Goal: Task Accomplishment & Management: Complete application form

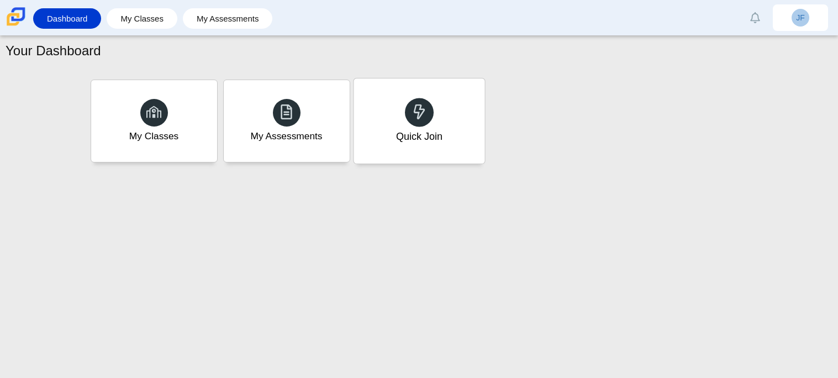
click at [419, 115] on icon at bounding box center [419, 111] width 15 height 15
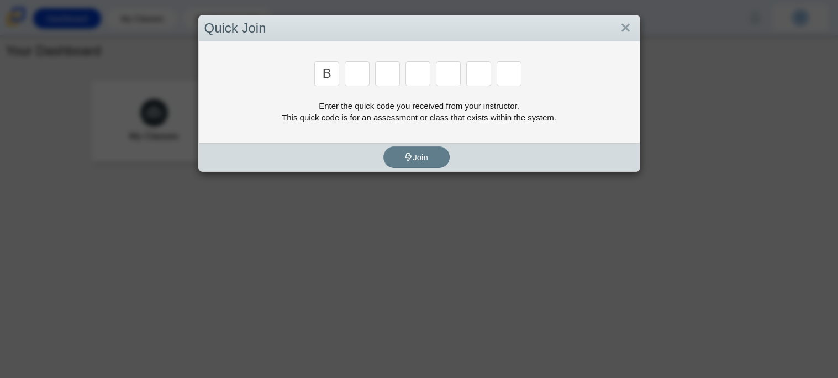
type input "B"
type input "M"
type input "3"
type input "5"
type input "3"
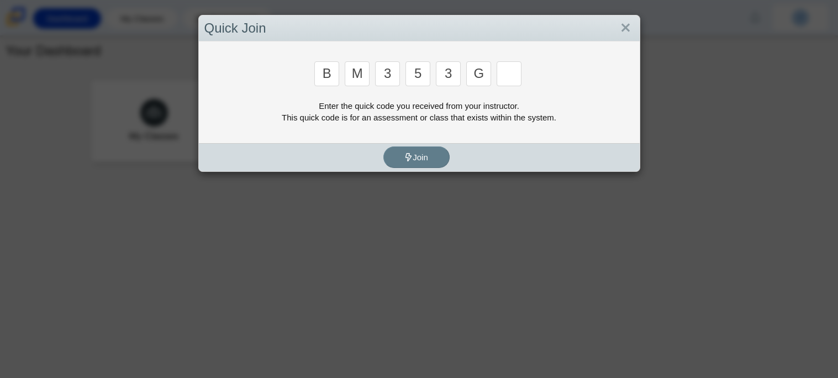
type input "G"
type input "B"
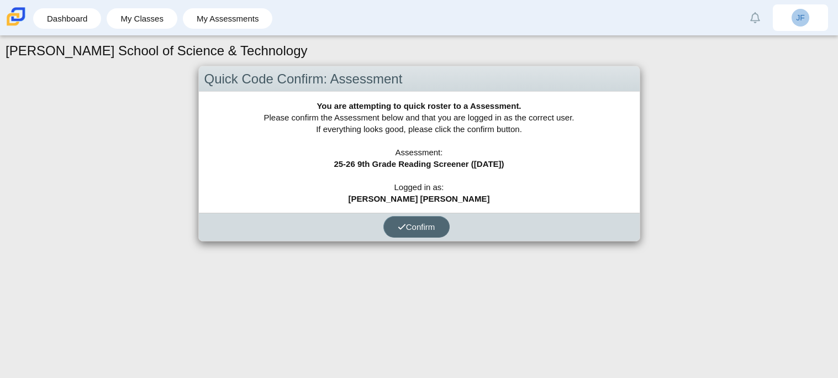
click at [398, 223] on icon "submit" at bounding box center [402, 227] width 8 height 8
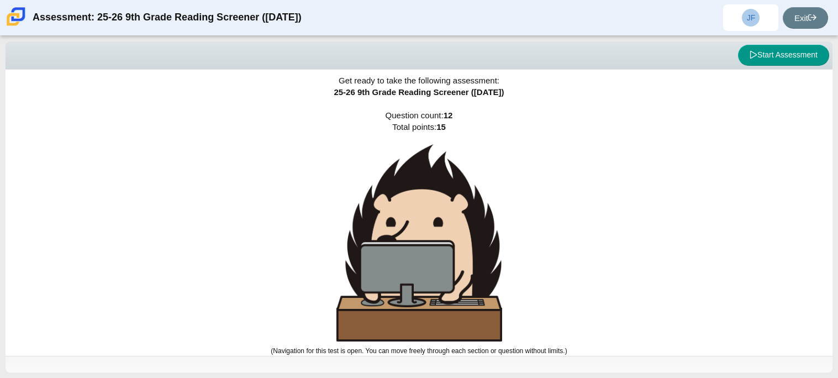
scroll to position [6, 0]
click at [772, 49] on button "Start Assessment" at bounding box center [783, 55] width 91 height 21
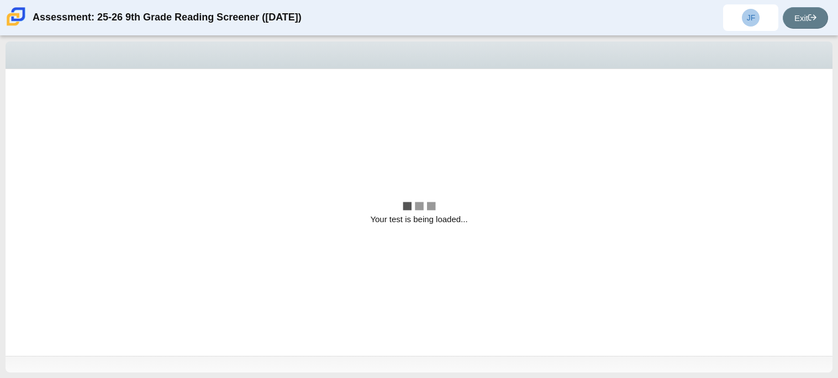
scroll to position [0, 0]
select select "ccc5b315-3c7c-471c-bf90-f22c8299c798"
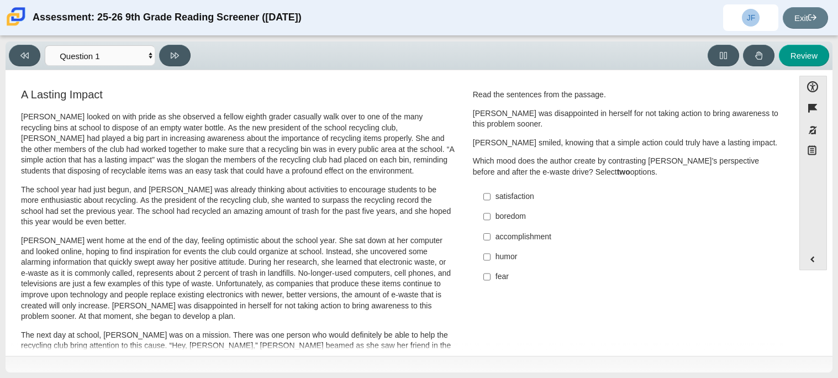
click at [473, 140] on p "Scarlett smiled, knowing that a simple action could truly have a lasting impact." at bounding box center [626, 143] width 307 height 11
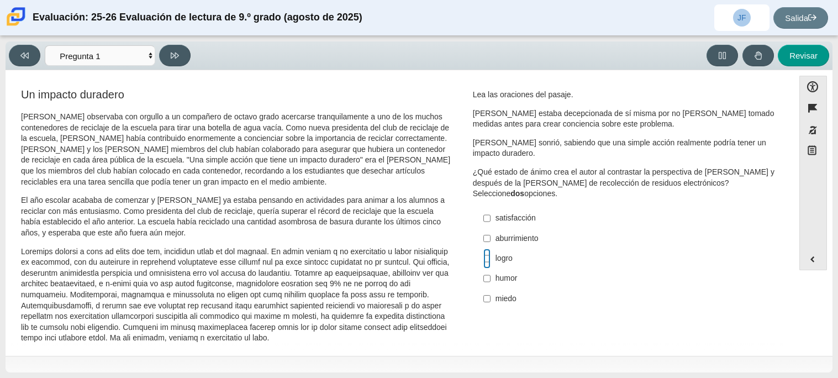
click at [486, 261] on input "logro logro" at bounding box center [487, 259] width 7 height 20
checkbox input "true"
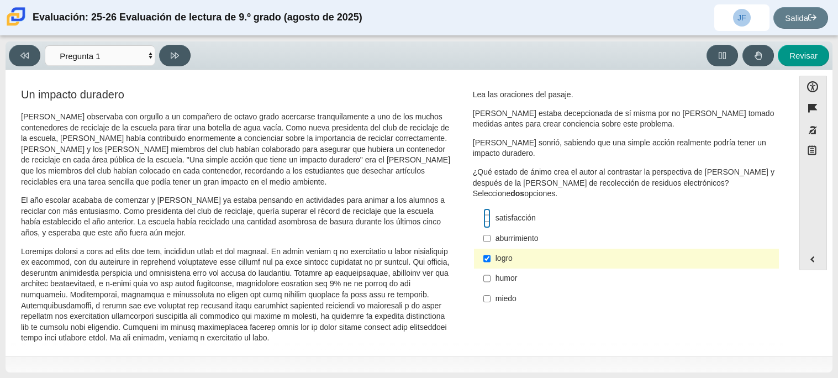
click at [484, 219] on input "satisfacción satisfacción" at bounding box center [487, 218] width 7 height 20
checkbox input "true"
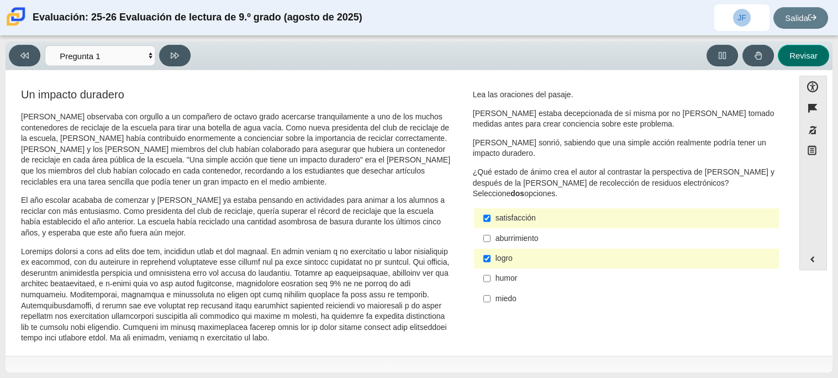
click at [794, 48] on button "Revisar" at bounding box center [803, 56] width 51 height 22
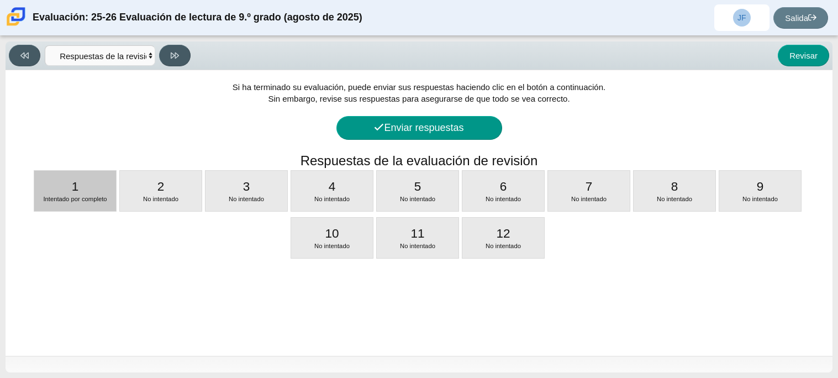
click at [81, 208] on div at bounding box center [75, 209] width 82 height 3
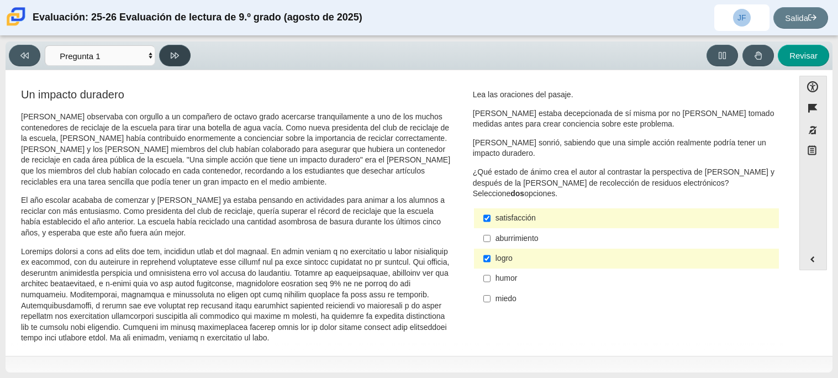
click at [174, 59] on icon at bounding box center [175, 55] width 8 height 8
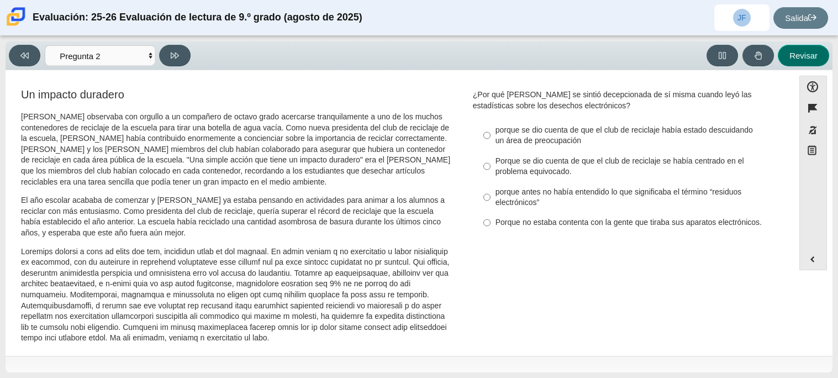
click at [795, 56] on font "Revisar" at bounding box center [804, 55] width 28 height 9
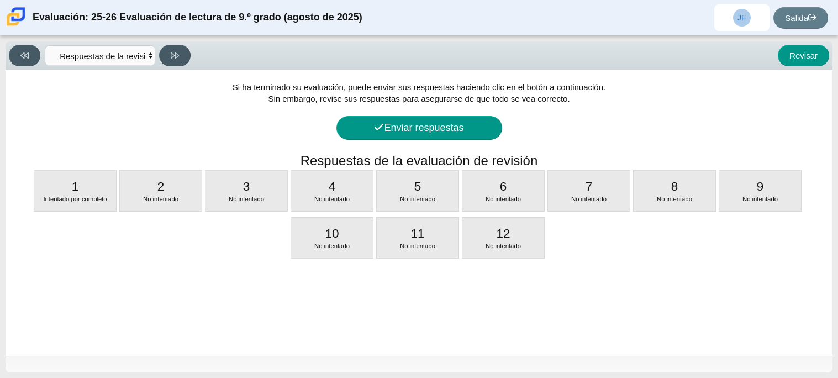
click at [287, 53] on div "Revisar" at bounding box center [512, 56] width 635 height 22
click at [803, 58] on font "Revisar" at bounding box center [804, 55] width 28 height 9
click at [20, 51] on icon at bounding box center [24, 55] width 8 height 8
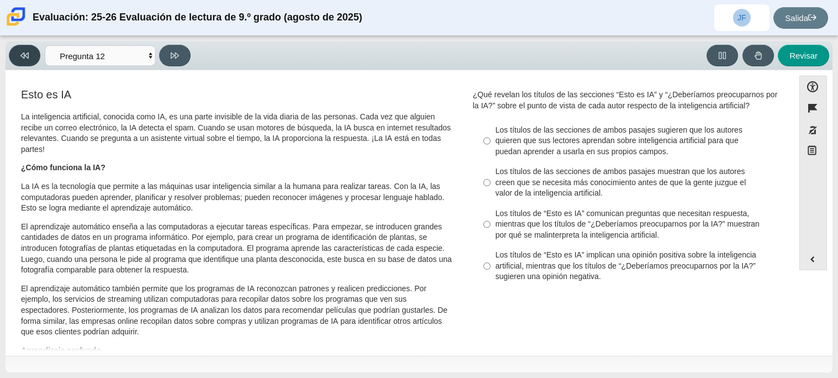
click at [16, 52] on button at bounding box center [24, 56] width 31 height 22
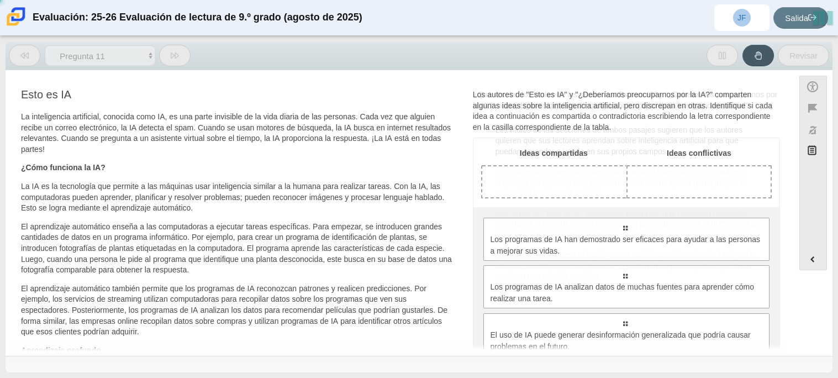
click at [16, 52] on button at bounding box center [24, 56] width 31 height 22
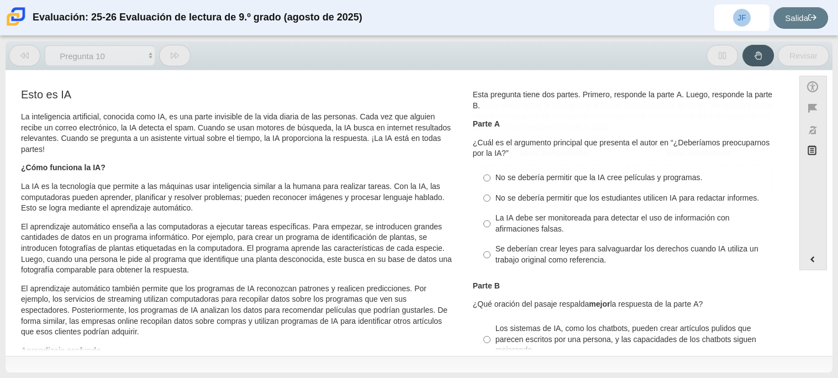
click at [16, 52] on button at bounding box center [24, 56] width 31 height 22
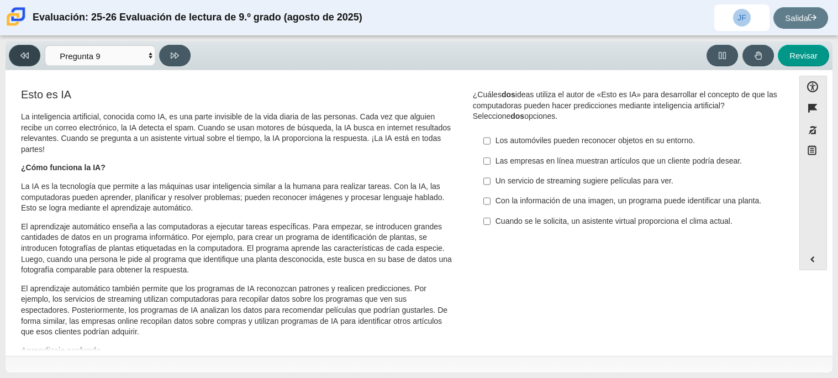
click at [16, 52] on button at bounding box center [24, 56] width 31 height 22
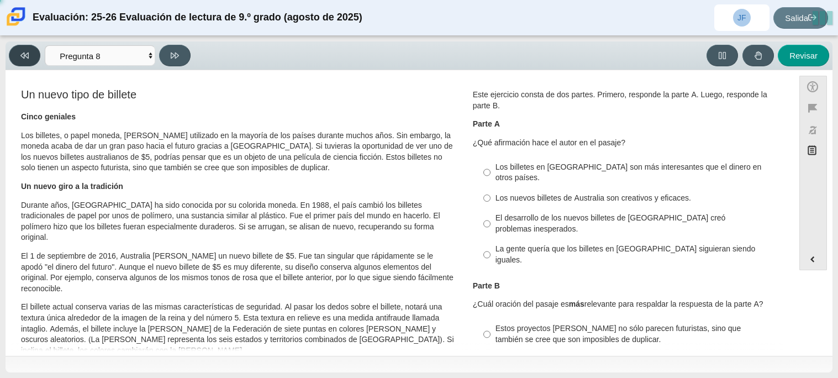
click at [16, 52] on button at bounding box center [24, 56] width 31 height 22
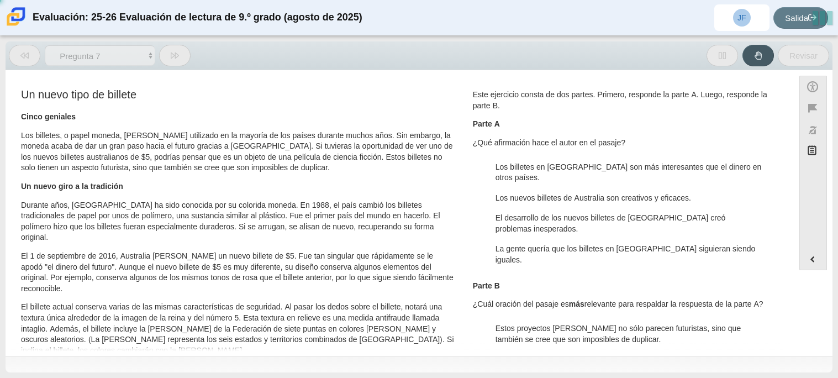
click at [16, 52] on button at bounding box center [24, 56] width 31 height 22
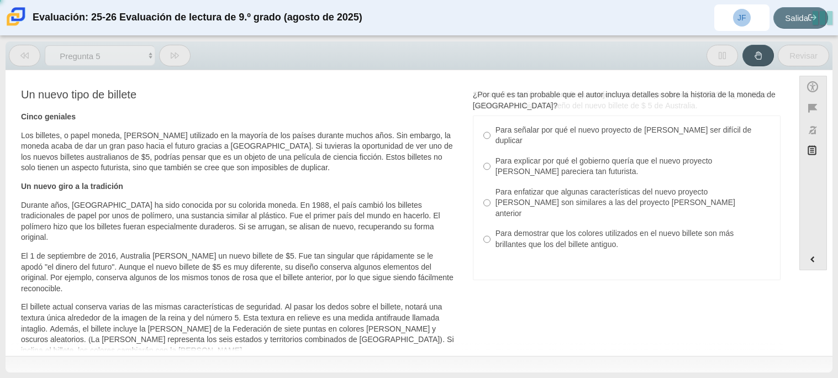
click at [16, 52] on button at bounding box center [24, 56] width 31 height 22
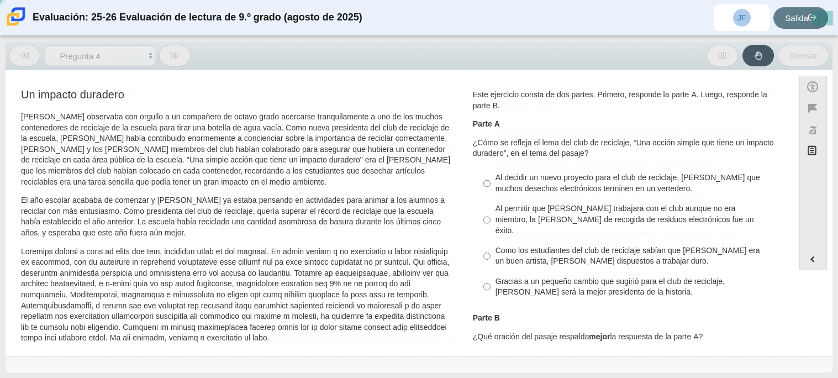
click at [16, 52] on button at bounding box center [24, 56] width 31 height 22
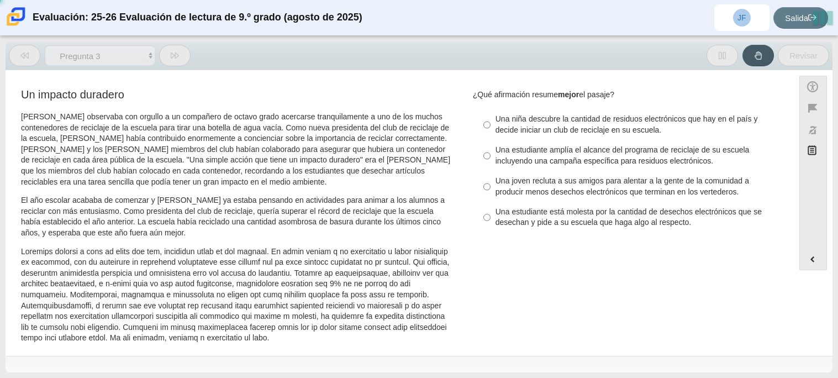
click at [16, 52] on button at bounding box center [24, 56] width 31 height 22
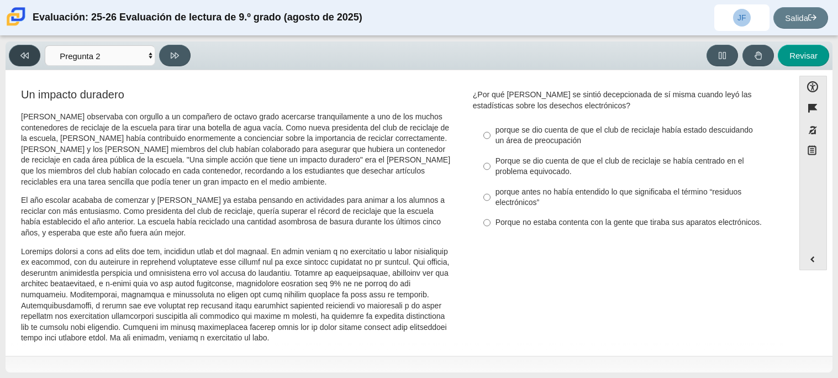
click at [17, 56] on button at bounding box center [24, 56] width 31 height 22
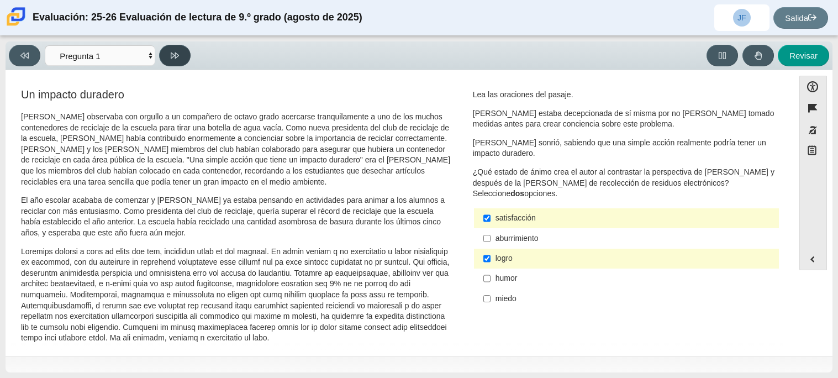
click at [165, 46] on button at bounding box center [174, 56] width 31 height 22
select select "0ff64528-ffd7-428d-b192-babfaadd44e8"
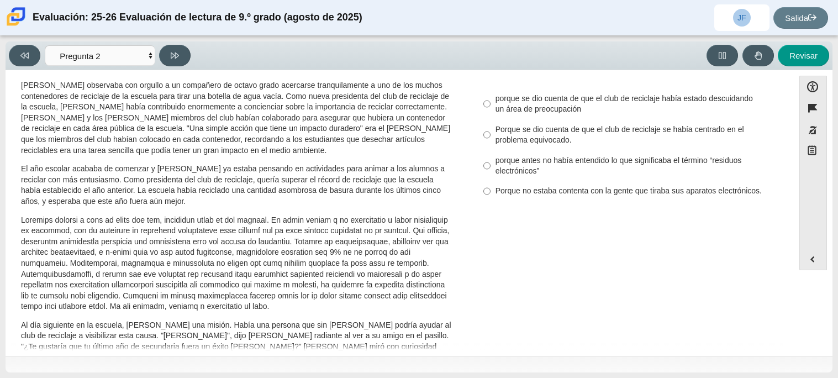
scroll to position [28, 0]
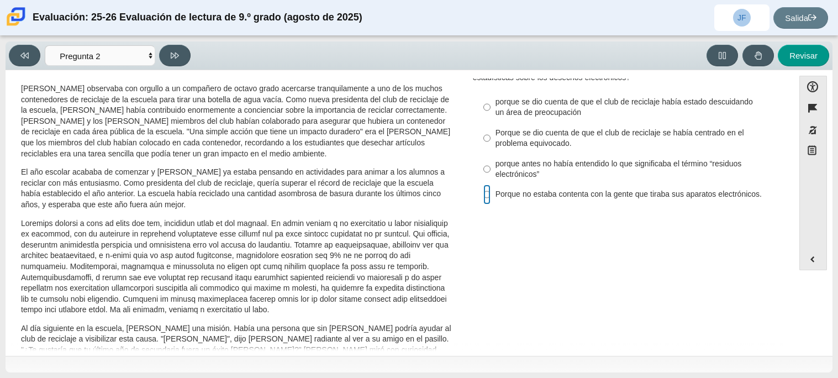
click at [484, 203] on input "Porque no estaba contenta con la gente que tiraba sus aparatos electrónicos. Po…" at bounding box center [487, 195] width 7 height 20
radio input "true"
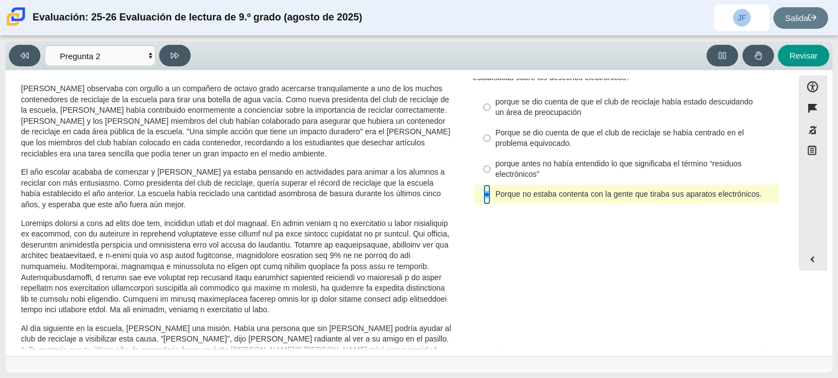
scroll to position [0, 0]
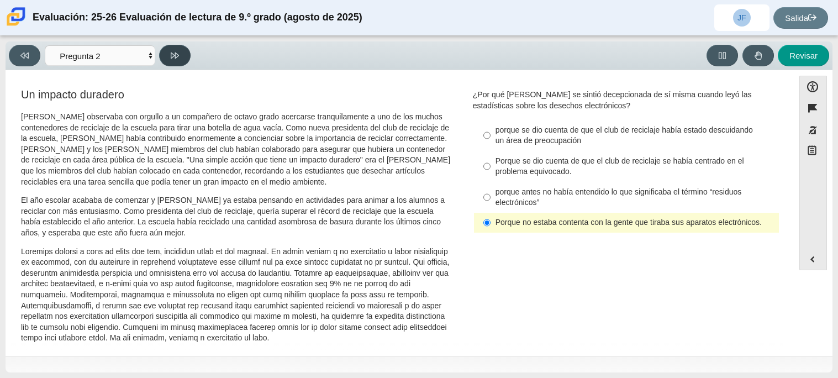
click at [174, 46] on button at bounding box center [174, 56] width 31 height 22
select select "7ce3d843-6974-4858-901c-1ff39630e843"
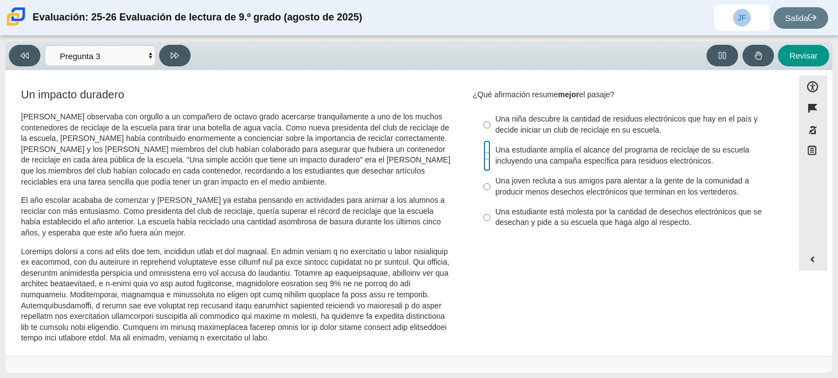
click at [484, 161] on input "Una estudiante amplía el alcance del programa de reciclaje de su escuela incluy…" at bounding box center [487, 155] width 7 height 31
radio input "true"
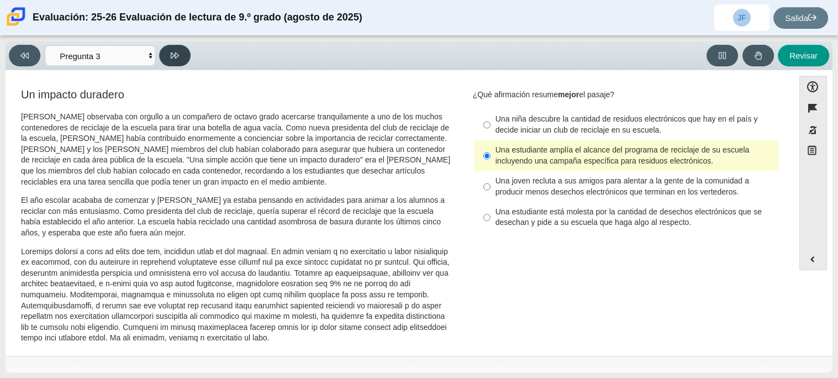
click at [179, 53] on button at bounding box center [174, 56] width 31 height 22
select select "ca9ea0f1-49c5-4bd1-83b0-472c18652b42"
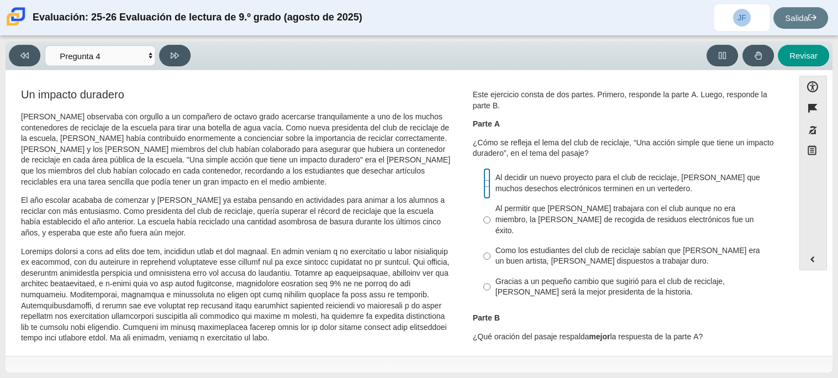
click at [486, 186] on input "Al decidir un nuevo proyecto para el club de reciclaje, Scarlett evita que much…" at bounding box center [487, 183] width 7 height 31
radio input "true"
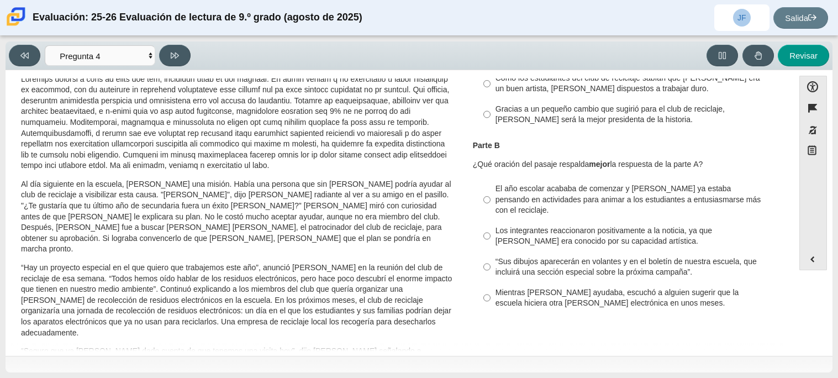
scroll to position [175, 0]
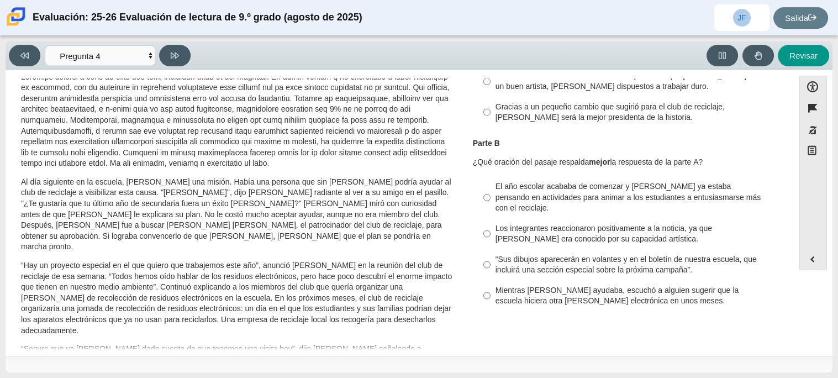
click at [477, 188] on label "El año escolar acababa de comenzar y Scarlett ya estaba pensando en actividades…" at bounding box center [627, 198] width 303 height 42
click at [484, 188] on input "El año escolar acababa de comenzar y Scarlett ya estaba pensando en actividades…" at bounding box center [487, 198] width 7 height 42
radio input "true"
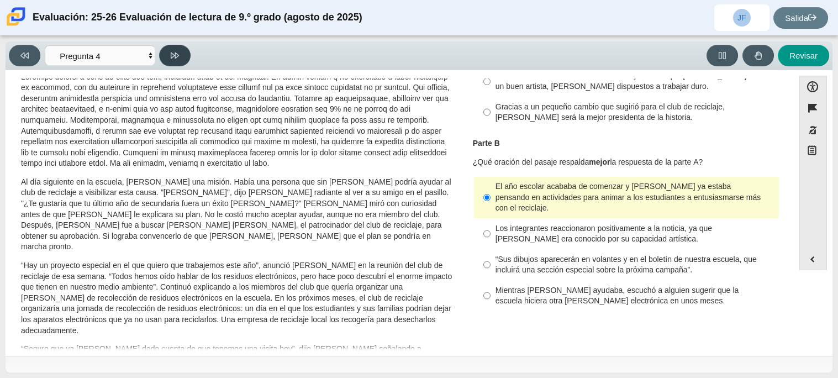
click at [178, 55] on icon at bounding box center [175, 55] width 8 height 6
select select "e41f1a79-e29f-4095-8030-a53364015bed"
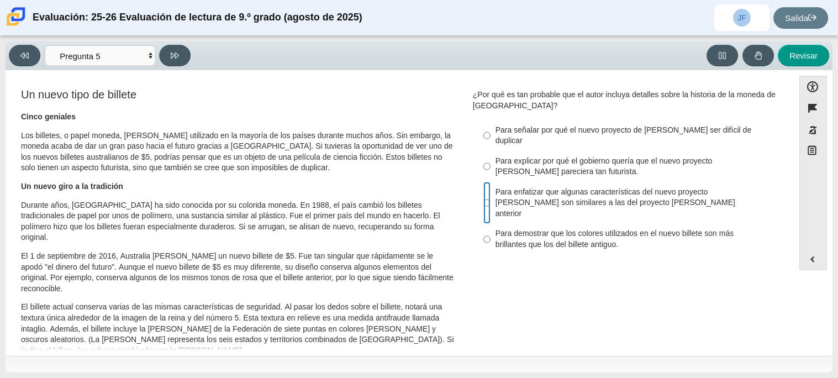
click at [484, 188] on input "Para enfatizar que algunas características del nuevo proyecto de ley son simila…" at bounding box center [487, 203] width 7 height 42
radio input "true"
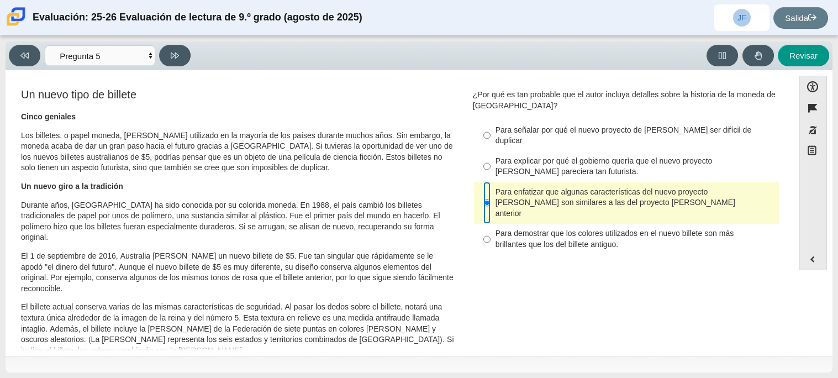
click at [486, 188] on input "Para enfatizar que algunas características del nuevo proyecto de ley son simila…" at bounding box center [487, 203] width 7 height 42
click at [476, 132] on label "Para señalar por qué el nuevo proyecto de ley debía ser difícil de duplicar Par…" at bounding box center [627, 135] width 303 height 31
click at [484, 132] on input "Para señalar por qué el nuevo proyecto de ley debía ser difícil de duplicar Par…" at bounding box center [487, 135] width 7 height 31
radio input "true"
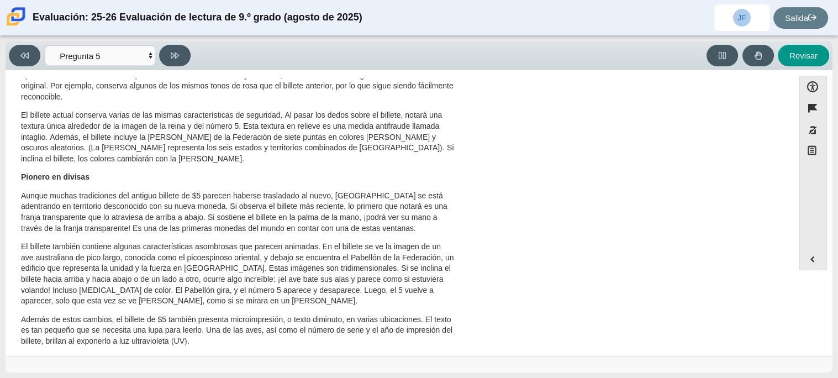
scroll to position [0, 0]
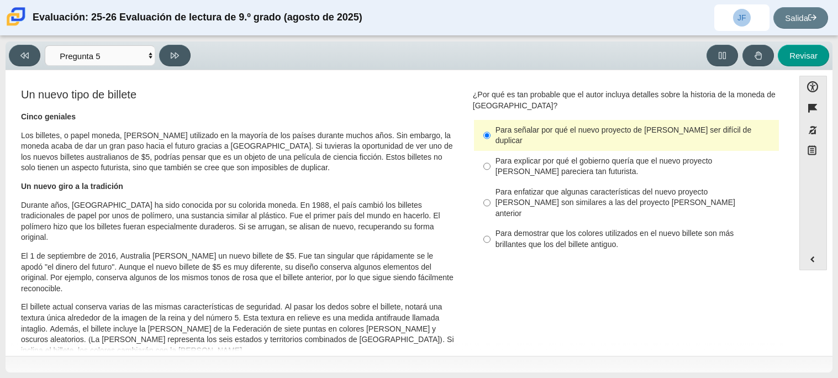
click at [492, 182] on label "Para enfatizar que algunas características del nuevo proyecto de ley son simila…" at bounding box center [627, 203] width 303 height 42
click at [491, 182] on input "Para enfatizar que algunas características del nuevo proyecto de ley son simila…" at bounding box center [487, 203] width 7 height 42
radio input "true"
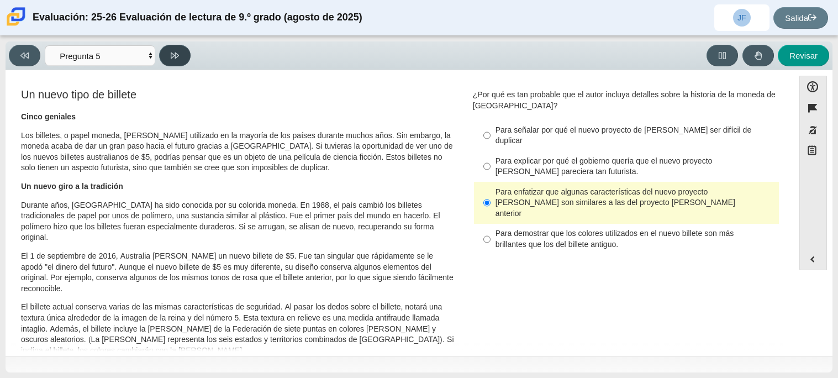
click at [169, 58] on button at bounding box center [174, 56] width 31 height 22
select select "69146e31-7b3d-4a3e-9ce6-f30c24342ae0"
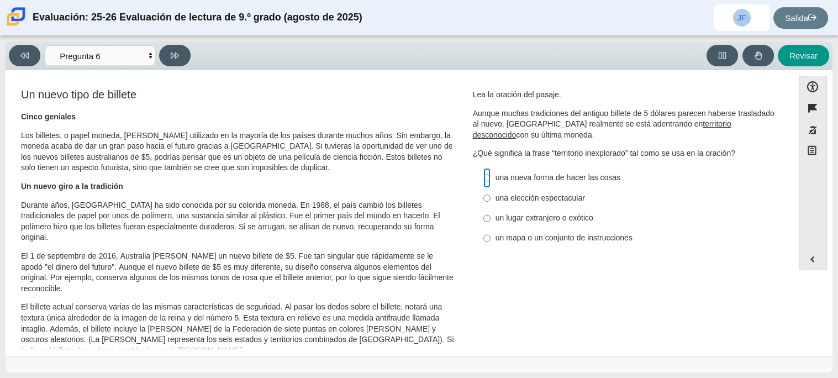
click at [484, 173] on input "una nueva forma de hacer las cosas una nueva forma de hacer las cosas" at bounding box center [487, 178] width 7 height 20
radio input "true"
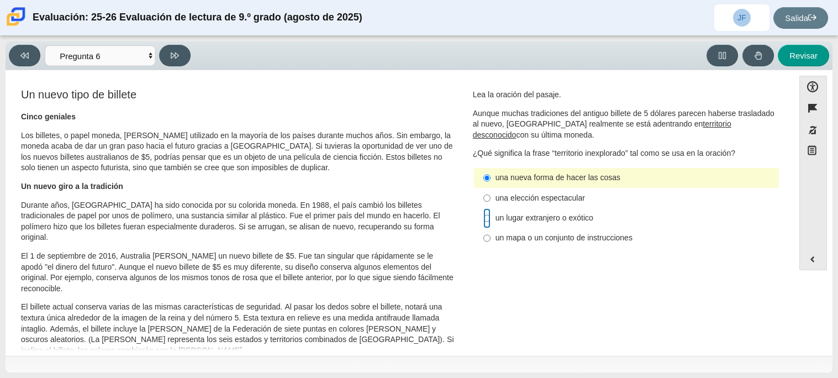
click at [484, 219] on input "un lugar extranjero o exótico un lugar extranjero o exótico" at bounding box center [487, 218] width 7 height 20
radio input "true"
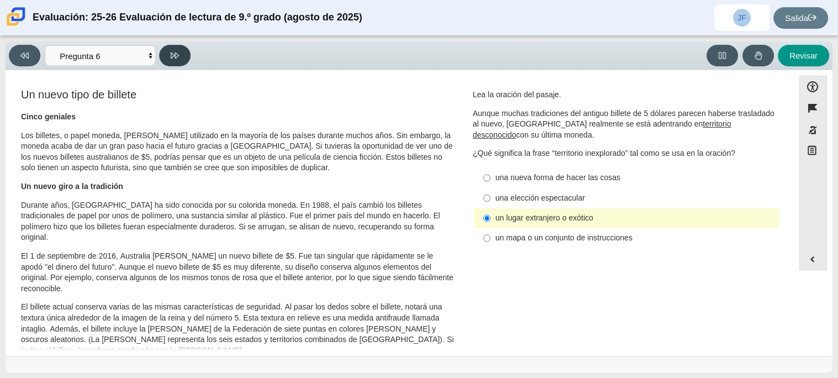
click at [172, 52] on icon at bounding box center [175, 55] width 8 height 8
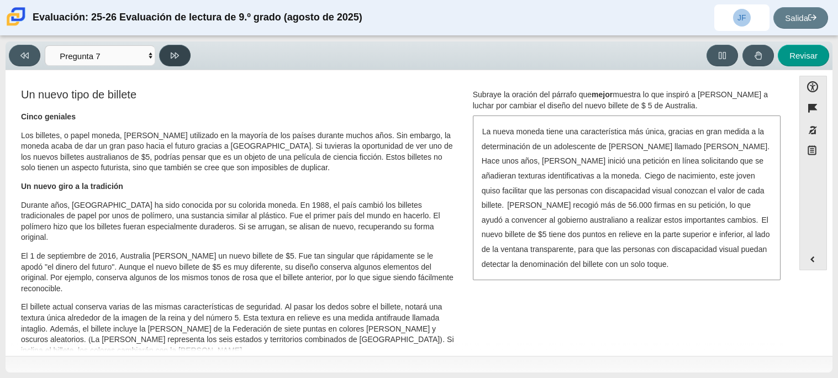
click at [179, 56] on button at bounding box center [174, 56] width 31 height 22
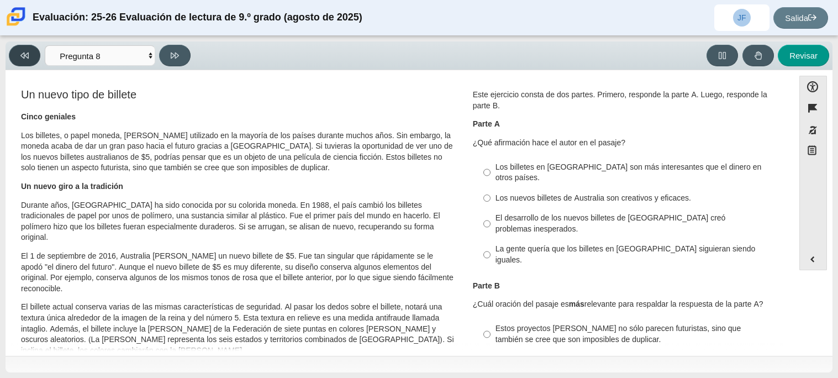
click at [16, 56] on button at bounding box center [24, 56] width 31 height 22
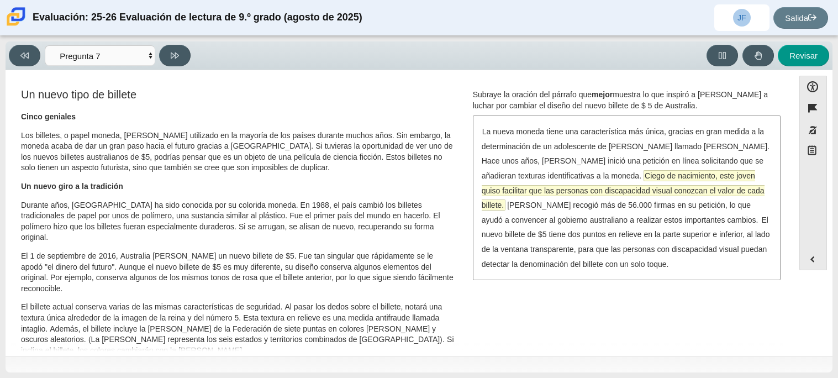
click at [660, 194] on font "Ciego de nacimiento, este joven quiso facilitar que las personas con discapacid…" at bounding box center [623, 190] width 283 height 39
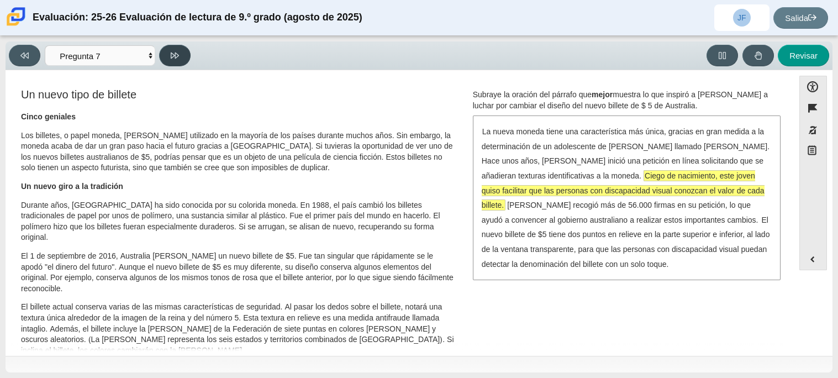
click at [180, 62] on button at bounding box center [174, 56] width 31 height 22
select select "ea8338c2-a6a3-418e-a305-2b963b54a290"
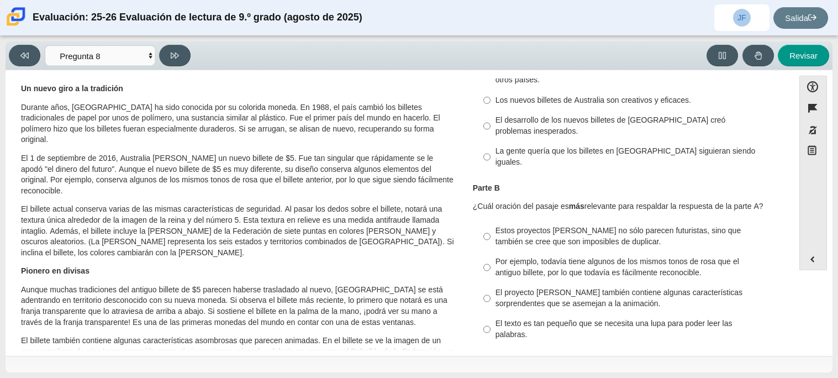
scroll to position [59, 0]
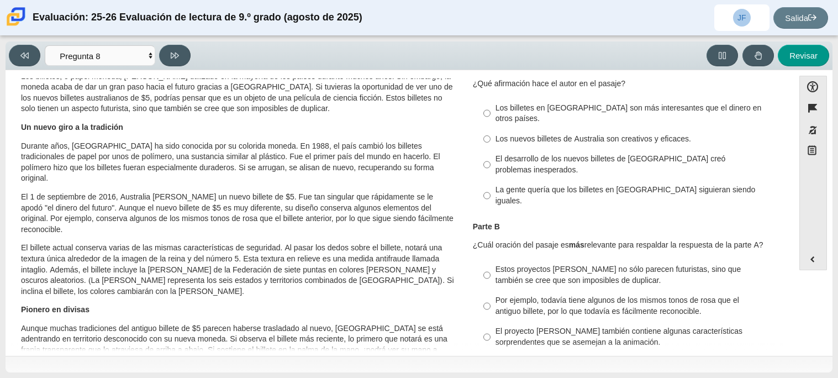
click at [493, 129] on label "Los nuevos billetes de Australia son creativos y eficaces. Los nuevos billetes …" at bounding box center [627, 139] width 303 height 20
click at [491, 129] on input "Los nuevos billetes de Australia son creativos y eficaces. Los nuevos billetes …" at bounding box center [487, 139] width 7 height 20
radio input "true"
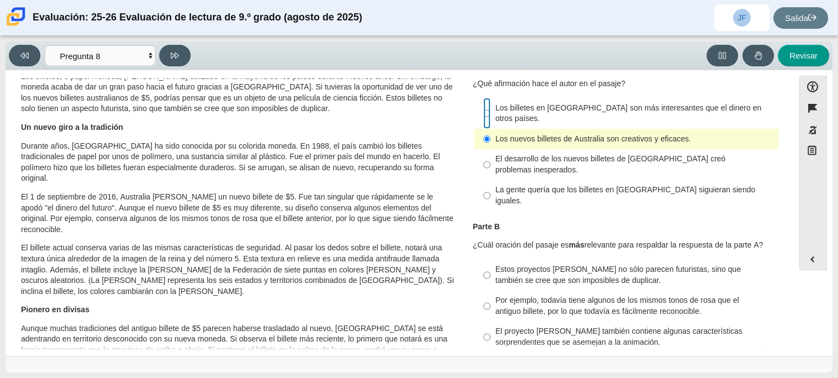
click at [484, 108] on input "Los billetes en Australia son más interesantes que el dinero en otros países. L…" at bounding box center [487, 113] width 7 height 31
radio input "true"
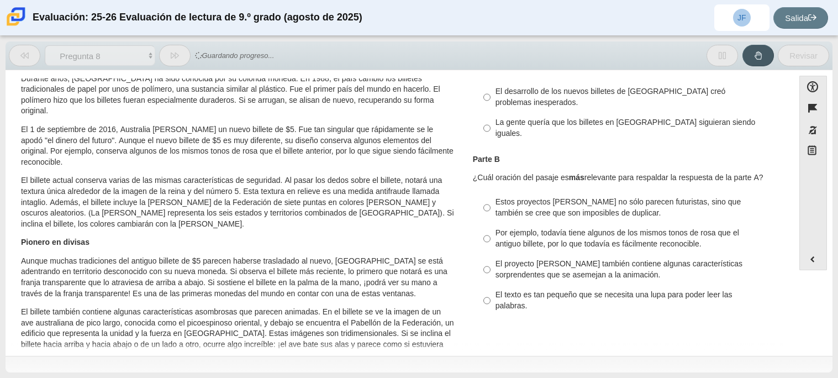
scroll to position [129, 0]
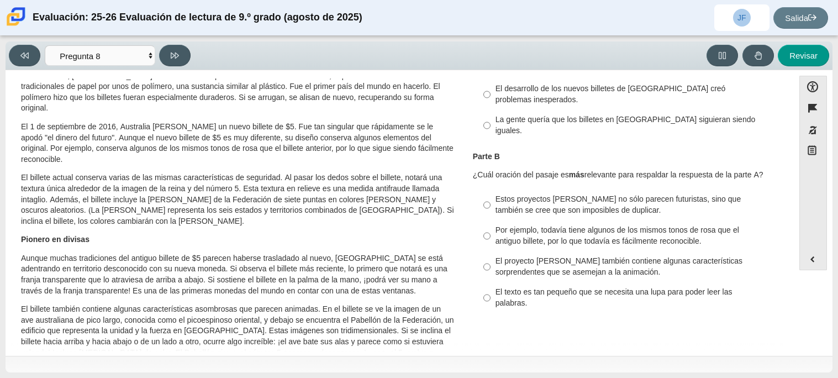
click at [496, 256] on font "El proyecto de ley también contiene algunas características sorprendentes que s…" at bounding box center [619, 266] width 247 height 21
click at [491, 251] on input "El proyecto de ley también contiene algunas características sorprendentes que s…" at bounding box center [487, 266] width 7 height 31
radio input "true"
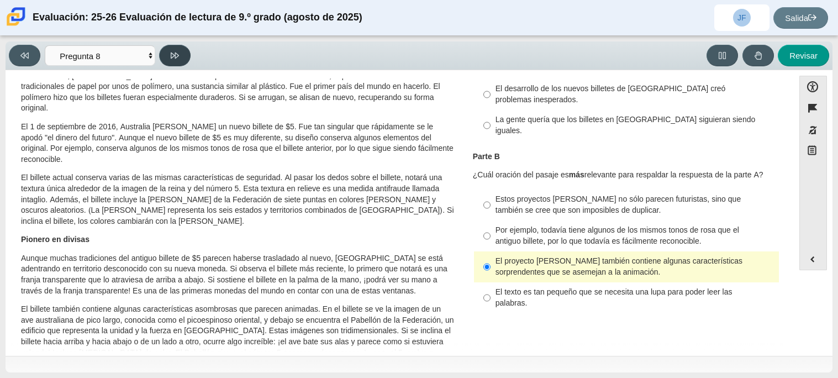
click at [167, 50] on button at bounding box center [174, 56] width 31 height 22
select select "89f058d6-b15c-4ef5-a4b3-fdaffb8868b6"
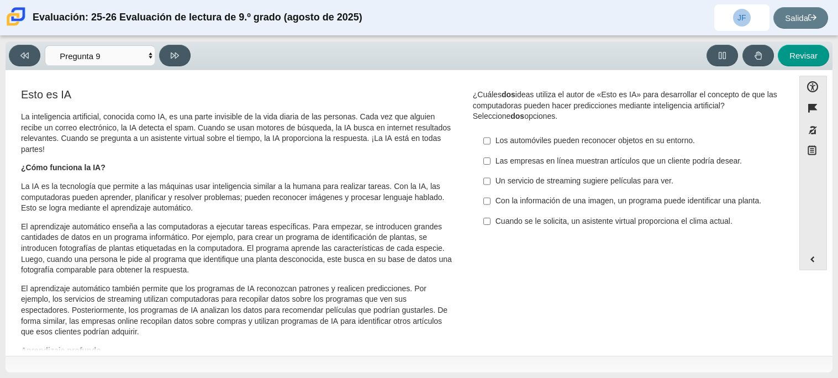
click at [496, 143] on font "Los automóviles pueden reconocer objetos en su entorno." at bounding box center [595, 140] width 199 height 10
click at [491, 143] on input "Los automóviles pueden reconocer objetos en su entorno. Los automóviles pueden …" at bounding box center [487, 141] width 7 height 20
checkbox input "true"
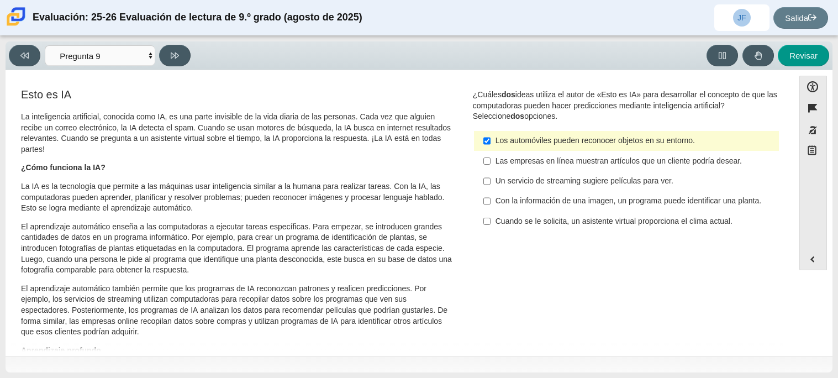
click at [466, 154] on div "Pregunta ¿Cuáles dos ideas utiliza el autor de «Esto es IA» para desarrollar el…" at bounding box center [627, 163] width 324 height 153
click at [476, 155] on label "Las empresas en línea muestran artículos que un cliente podría desear. Las empr…" at bounding box center [627, 161] width 303 height 20
click at [484, 155] on input "Las empresas en línea muestran artículos que un cliente podría desear. Las empr…" at bounding box center [487, 161] width 7 height 20
checkbox input "true"
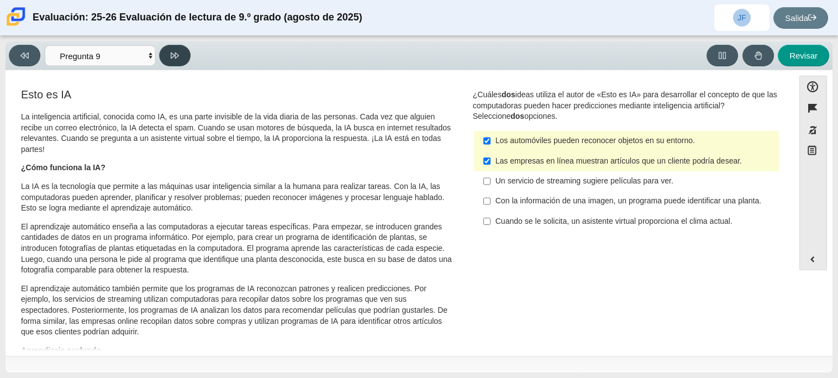
click at [172, 56] on icon at bounding box center [175, 55] width 8 height 6
select select "cdf3c14e-a918-44d1-9b63-3db0fa81641e"
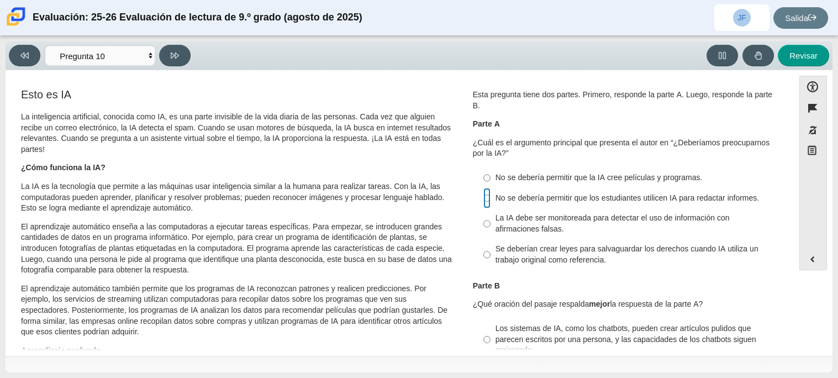
click at [484, 197] on input "No se debería permitir que los estudiantes utilicen IA para redactar informes. …" at bounding box center [487, 198] width 7 height 20
radio input "true"
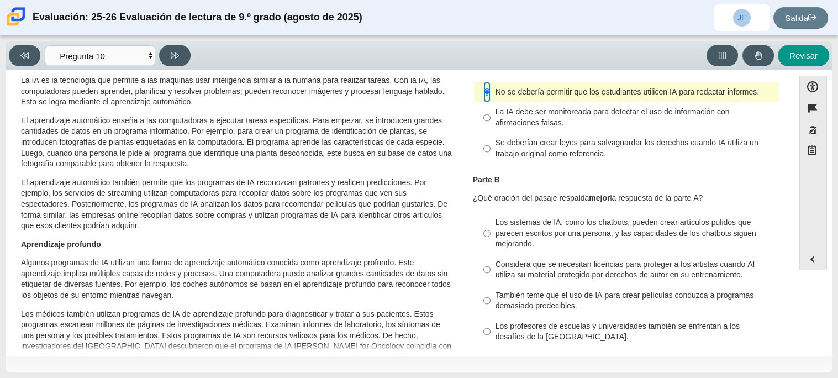
scroll to position [114, 0]
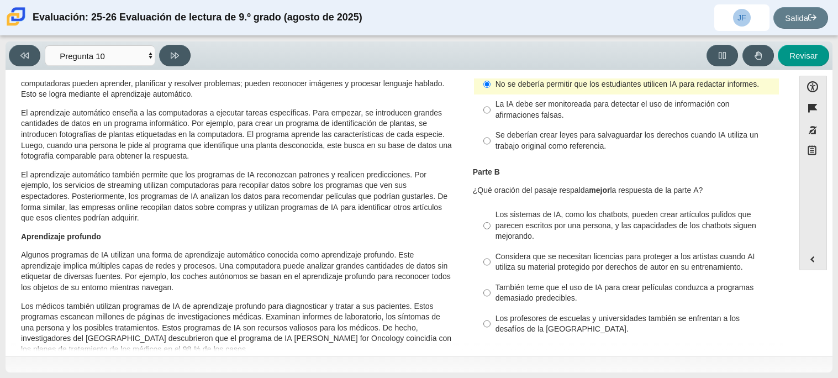
click at [490, 323] on label "Los profesores de escuelas y universidades también se enfrentan a los desafíos …" at bounding box center [627, 323] width 303 height 31
click at [490, 323] on input "Los profesores de escuelas y universidades también se enfrentan a los desafíos …" at bounding box center [487, 323] width 7 height 31
radio input "true"
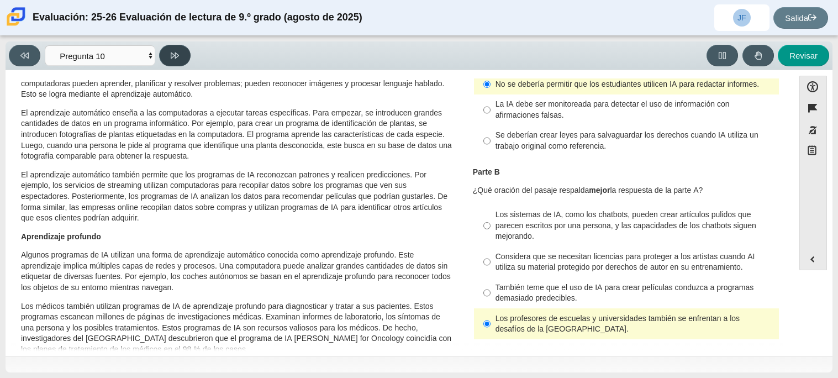
click at [171, 56] on icon at bounding box center [175, 55] width 8 height 8
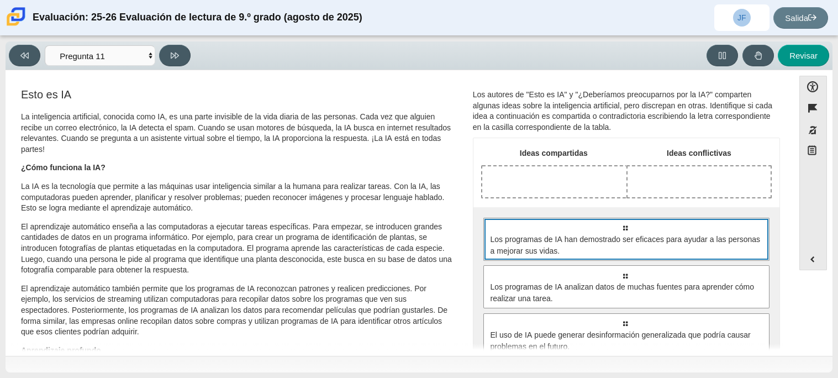
drag, startPoint x: 542, startPoint y: 252, endPoint x: 527, endPoint y: 216, distance: 39.1
click at [527, 216] on div "Seleccione para mover la respuesta a un área de entrada de respuesta. Los progr…" at bounding box center [627, 310] width 306 height 207
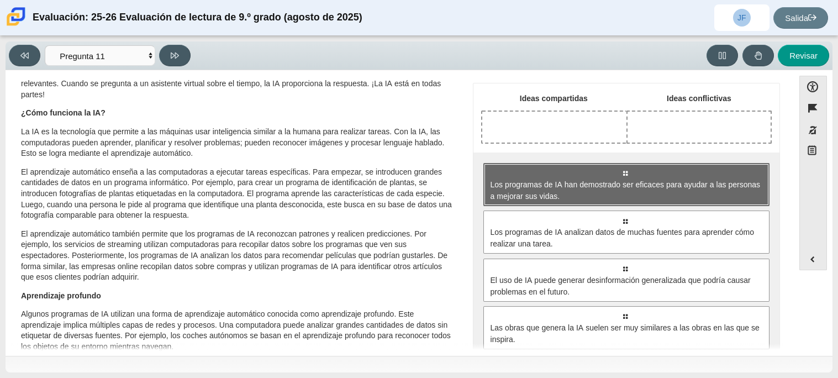
scroll to position [59, 0]
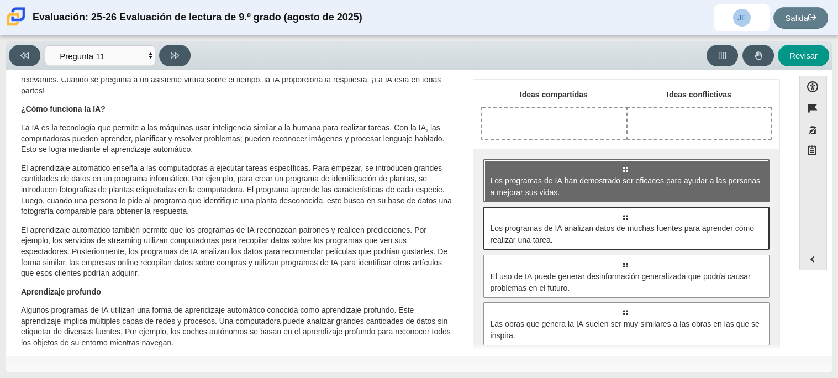
click at [552, 246] on div "Seleccione para mover la respuesta a un área de entrada de respuesta. Los progr…" at bounding box center [627, 228] width 286 height 43
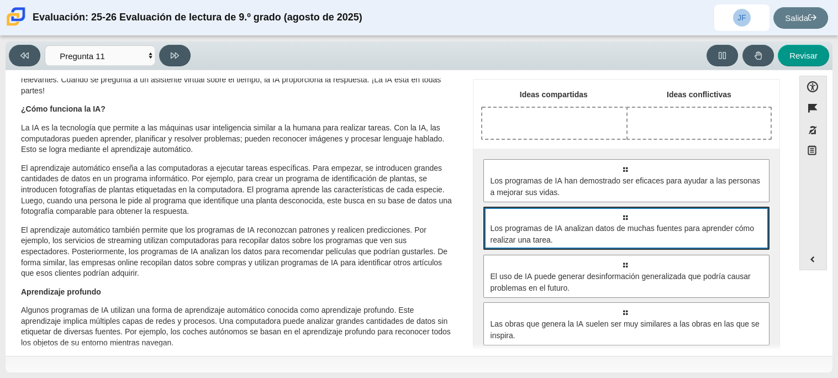
click at [552, 246] on div "Seleccione para mover la respuesta a un área de entrada de respuesta. Los progr…" at bounding box center [627, 228] width 286 height 43
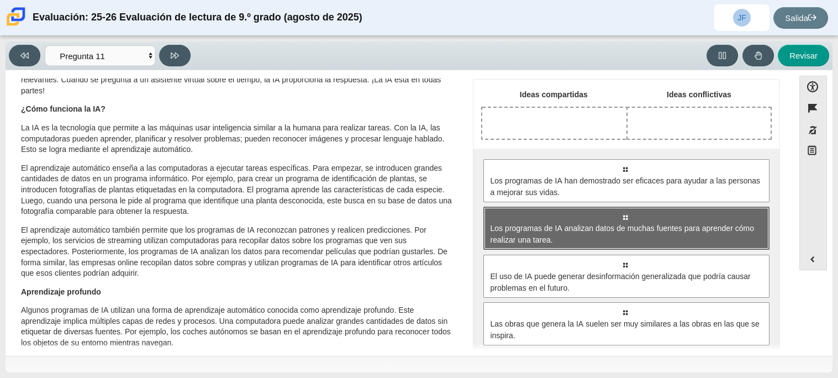
click at [552, 246] on div "Seleccione para mover la respuesta a un área de entrada de respuesta. Los progr…" at bounding box center [627, 228] width 286 height 43
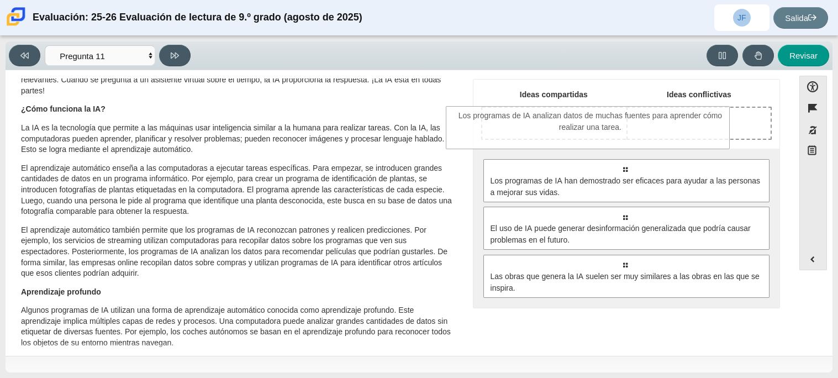
drag, startPoint x: 552, startPoint y: 246, endPoint x: 518, endPoint y: 146, distance: 106.2
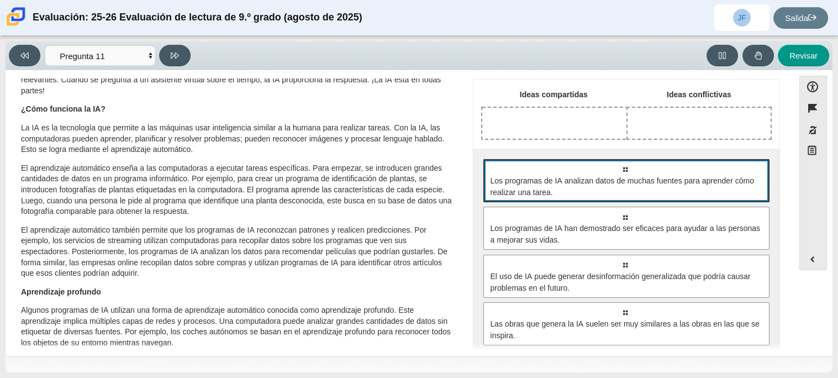
click at [519, 178] on font "Los programas de IA analizan datos de muchas fuentes para aprender cómo realiza…" at bounding box center [623, 187] width 264 height 22
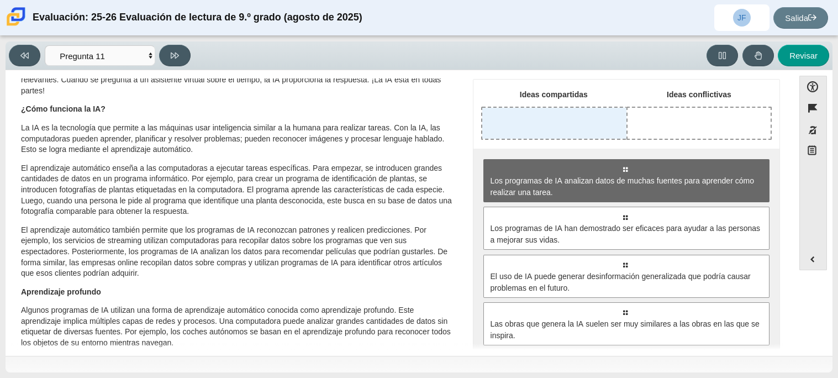
click at [528, 135] on div "Deja la respuesta en la fila 1 de la columna 1 (Ideas compartidas)" at bounding box center [554, 123] width 144 height 31
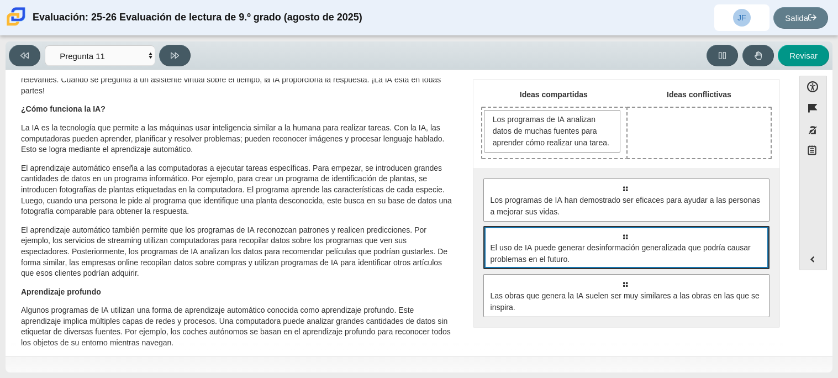
click at [609, 249] on font "El uso de IA puede generar desinformación generalizada que podría causar proble…" at bounding box center [621, 254] width 260 height 22
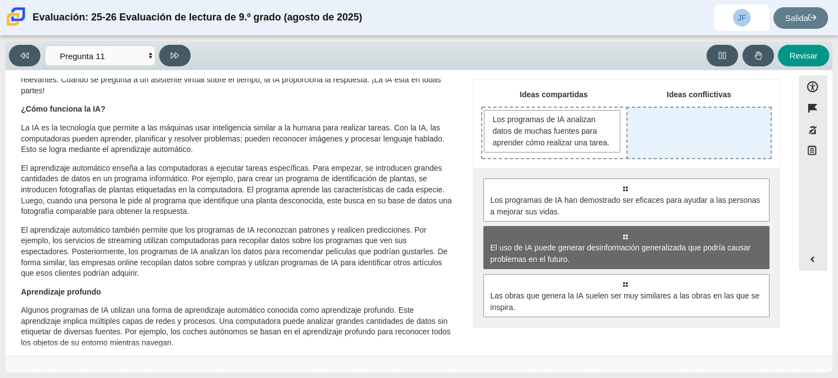
click at [685, 121] on div "Eliminar la respuesta en la fila 1 de la columna 2 (Ideas conflictivas)" at bounding box center [699, 133] width 143 height 50
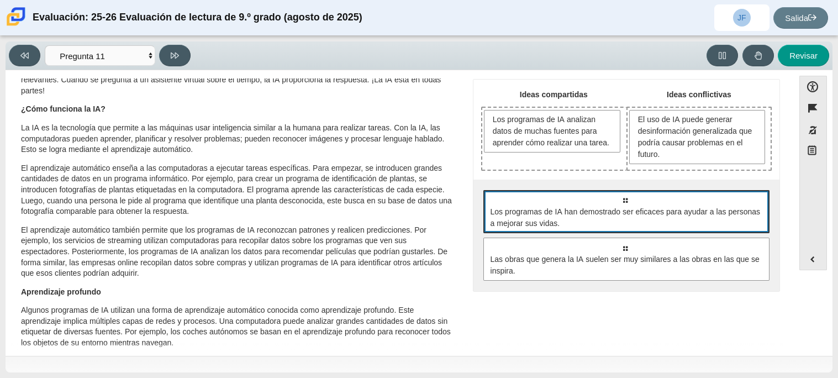
click at [561, 227] on span "Los programas de IA han demostrado ser eficaces para ayudar a las personas a me…" at bounding box center [628, 217] width 274 height 23
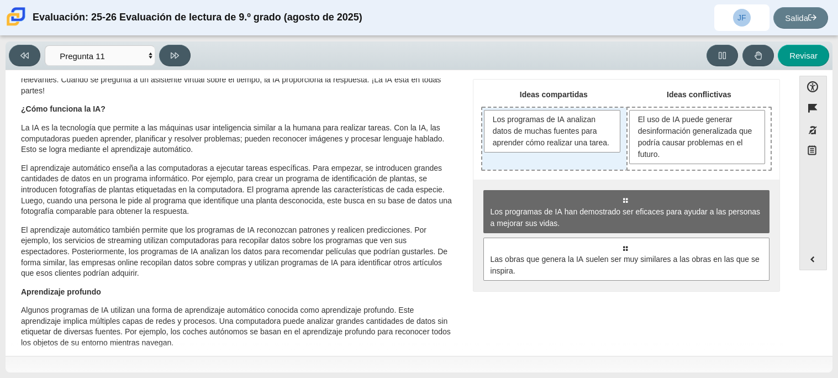
click at [526, 152] on div "Los programas de IA analizan datos de muchas fuentes para aprender cómo realiza…" at bounding box center [554, 139] width 144 height 62
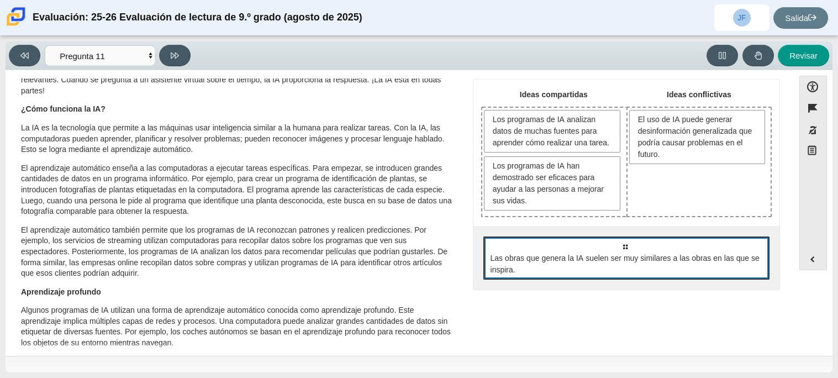
click at [583, 257] on font "Las obras que genera la IA suelen ser muy similares a las obras en las que se i…" at bounding box center [625, 264] width 269 height 22
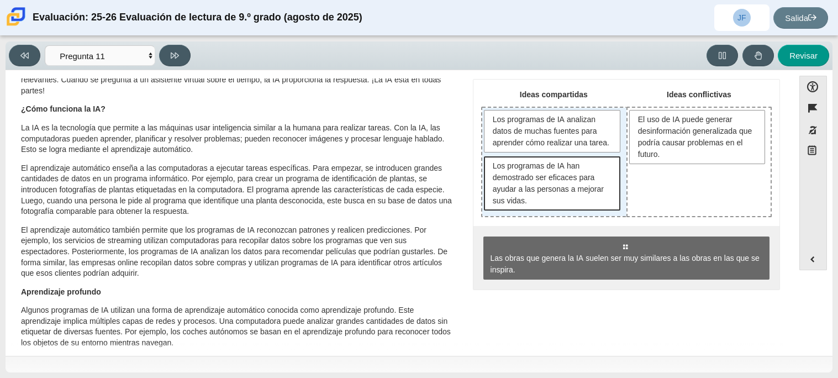
click at [564, 171] on font "Los programas de IA han demostrado ser eficaces para ayudar a las personas a me…" at bounding box center [548, 183] width 111 height 45
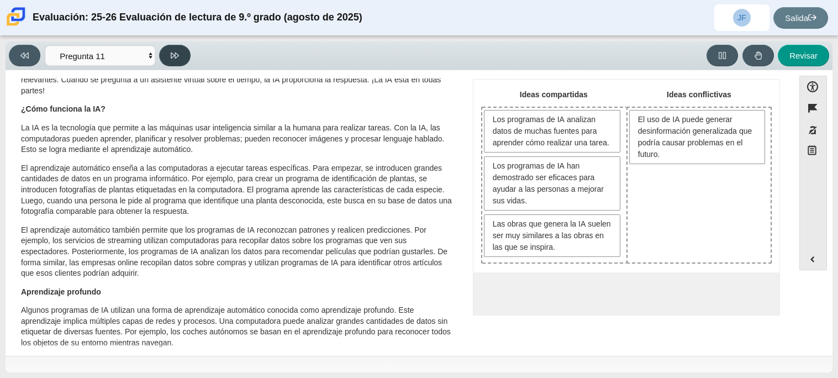
click at [186, 59] on button at bounding box center [174, 56] width 31 height 22
select select "c3effed4-44ce-4a19-bd96-1787f34e9b4c"
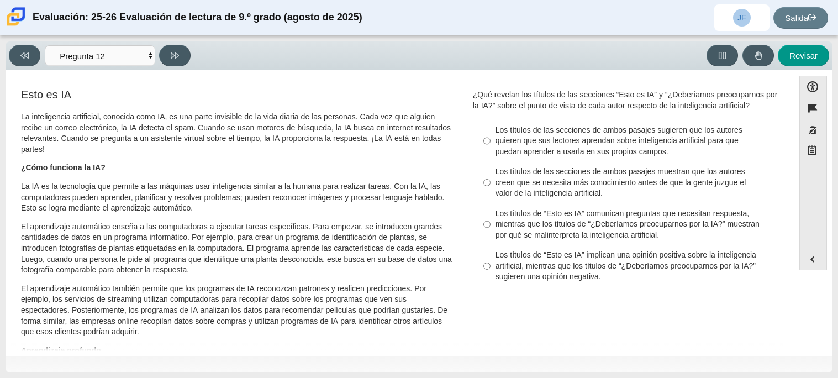
click at [478, 218] on label "Los títulos de “Esto es IA” comunican preguntas que necesitan respuesta, mientr…" at bounding box center [627, 224] width 303 height 42
click at [484, 218] on input "Los títulos de “Esto es IA” comunican preguntas que necesitan respuesta, mientr…" at bounding box center [487, 224] width 7 height 42
radio input "true"
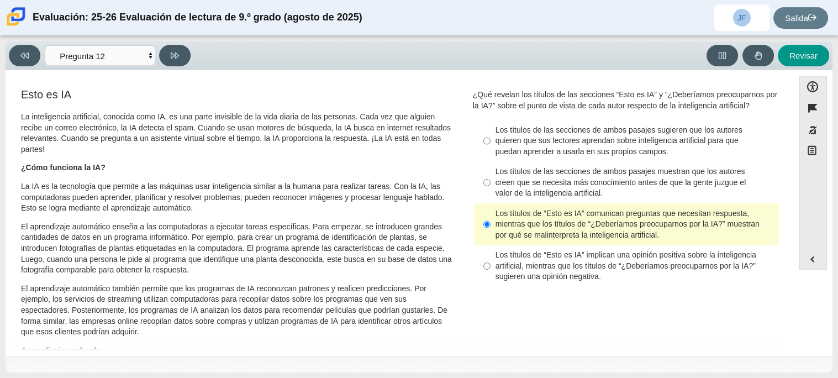
click at [512, 228] on font "Los títulos de “Esto es IA” comunican preguntas que necesitan respuesta, mientr…" at bounding box center [628, 223] width 264 height 31
click at [491, 228] on input "Los títulos de “Esto es IA” comunican preguntas que necesitan respuesta, mientr…" at bounding box center [487, 224] width 7 height 42
click at [512, 228] on font "Los títulos de “Esto es IA” comunican preguntas que necesitan respuesta, mientr…" at bounding box center [628, 223] width 264 height 31
click at [491, 228] on input "Los títulos de “Esto es IA” comunican preguntas que necesitan respuesta, mientr…" at bounding box center [487, 224] width 7 height 42
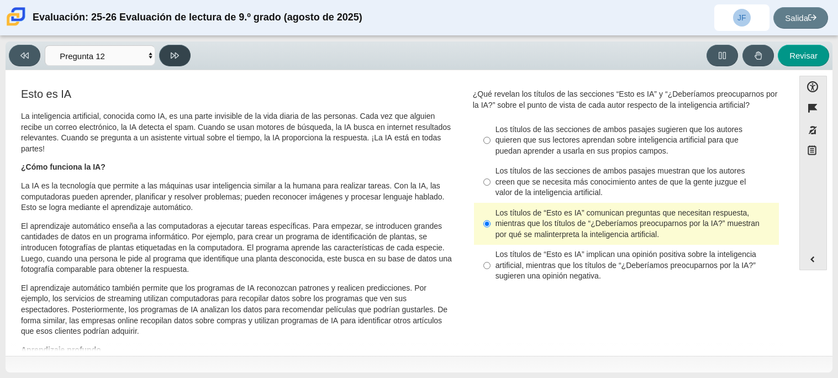
click at [165, 61] on button at bounding box center [174, 56] width 31 height 22
select select "review"
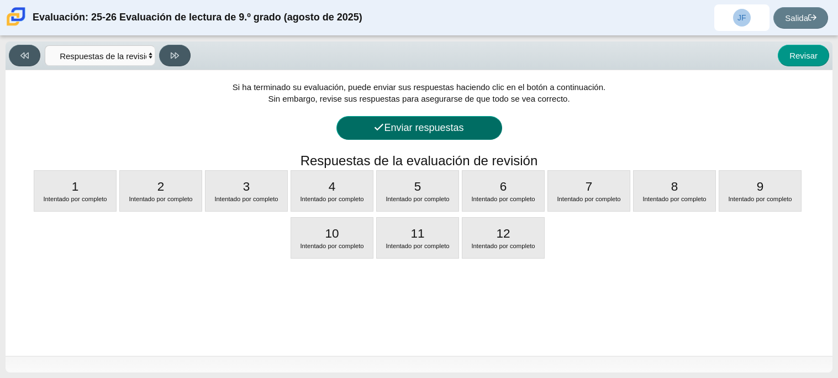
click at [417, 124] on font "Enviar respuestas" at bounding box center [424, 127] width 80 height 11
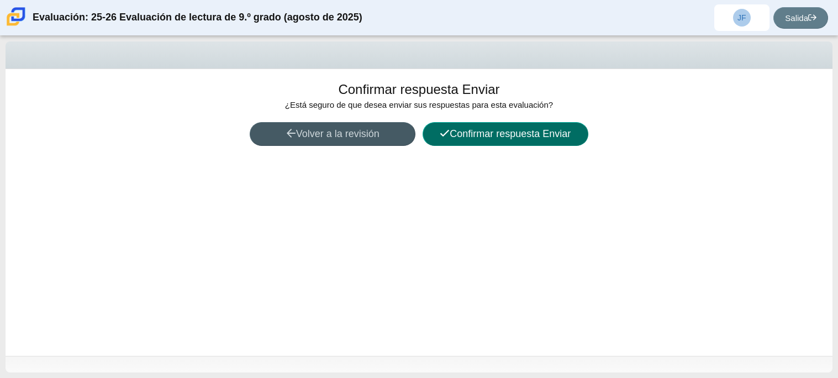
click at [468, 130] on font "Confirmar respuesta Enviar" at bounding box center [510, 133] width 121 height 11
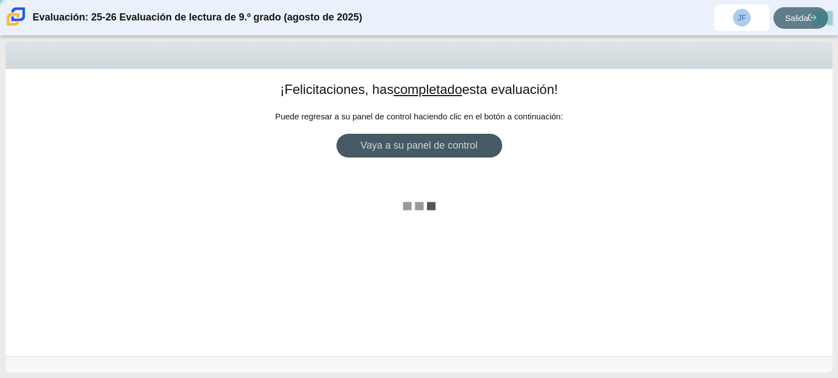
click at [468, 130] on div at bounding box center [419, 212] width 827 height 287
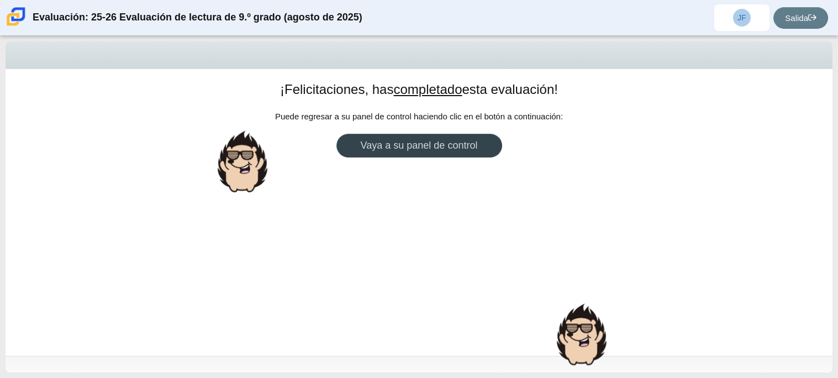
click at [414, 141] on font "Vaya a su panel de control" at bounding box center [419, 145] width 117 height 11
